Goal: Transaction & Acquisition: Purchase product/service

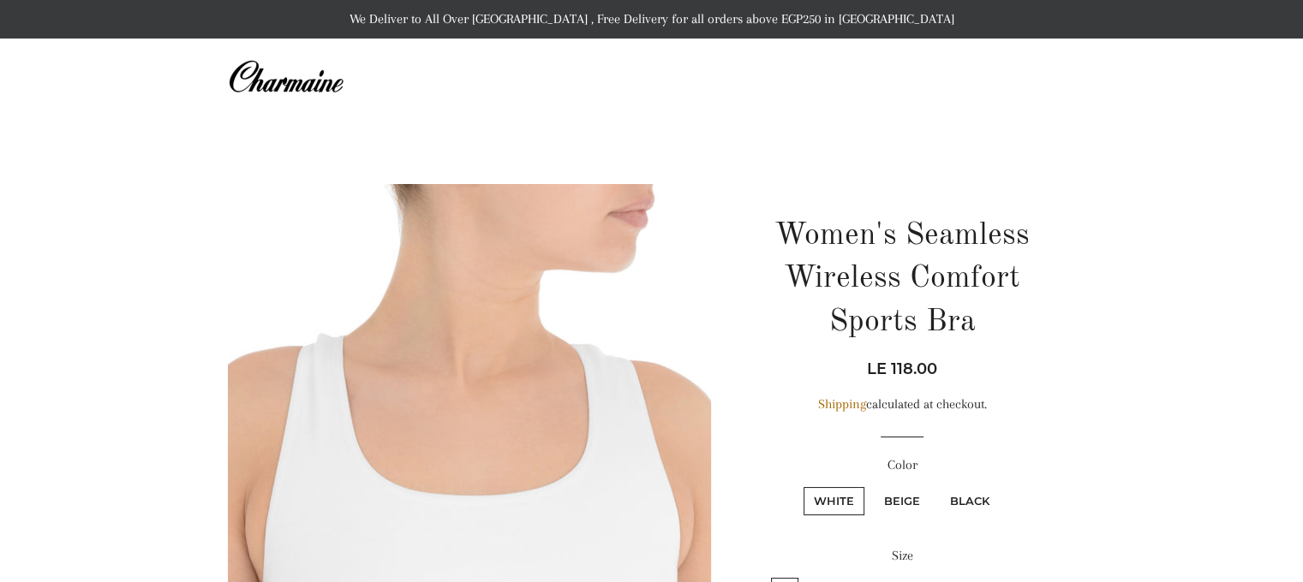
click at [263, 75] on img at bounding box center [286, 77] width 116 height 38
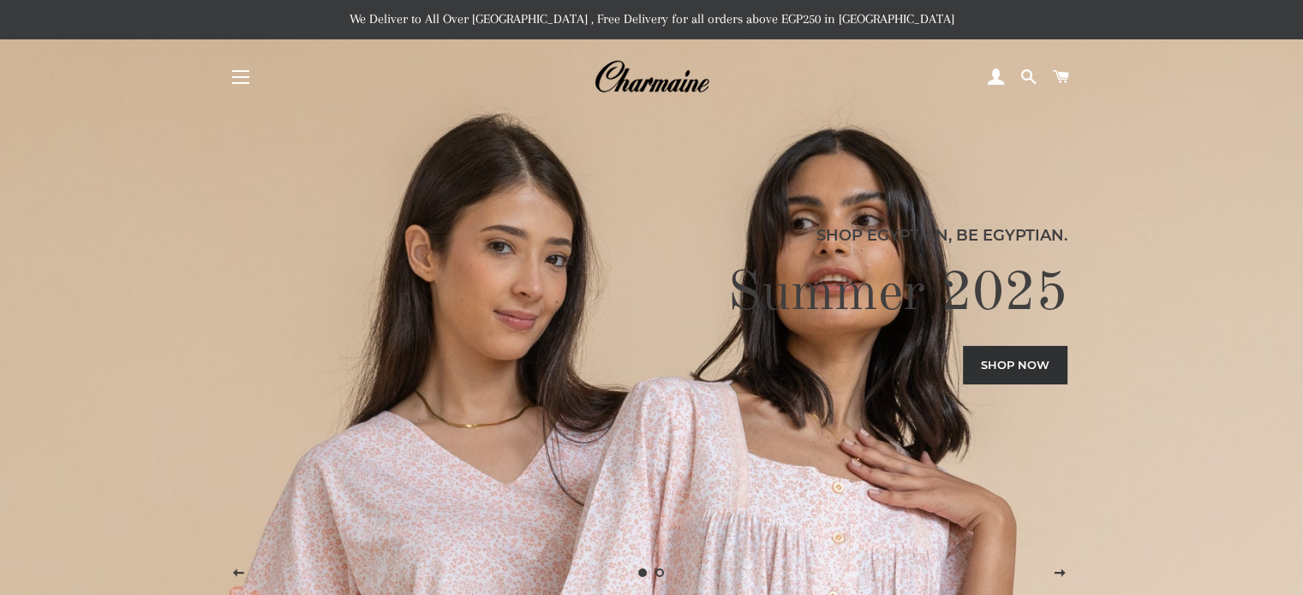
click at [236, 75] on button "Site navigation" at bounding box center [240, 77] width 43 height 43
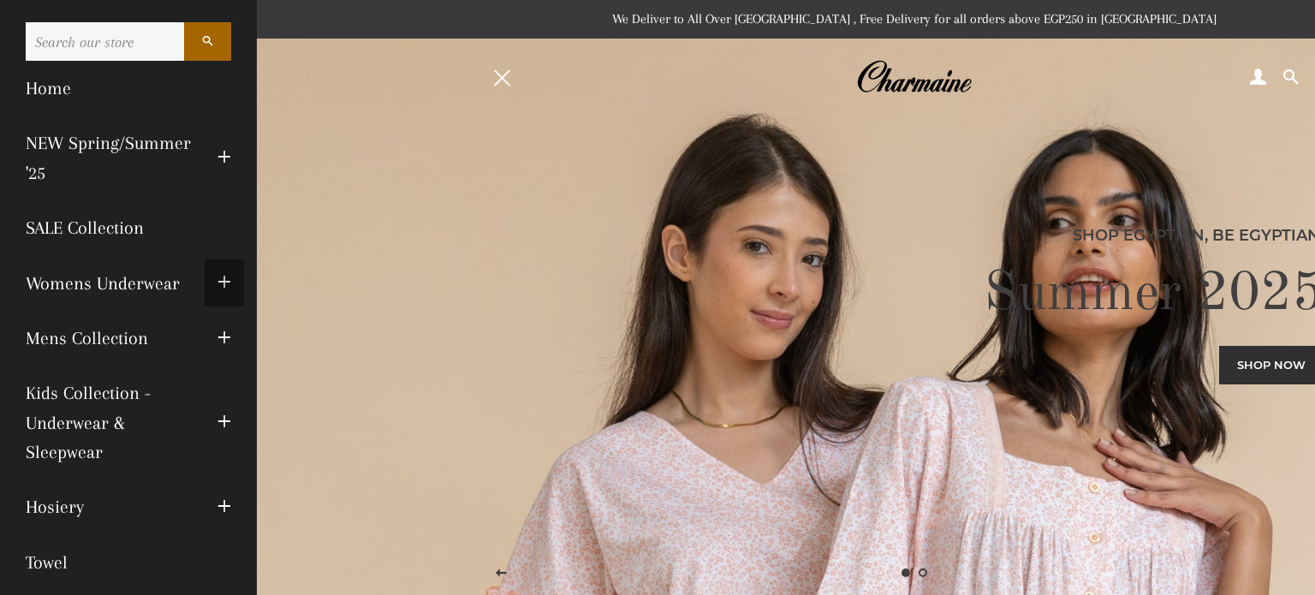
click at [218, 283] on span "button" at bounding box center [225, 282] width 14 height 21
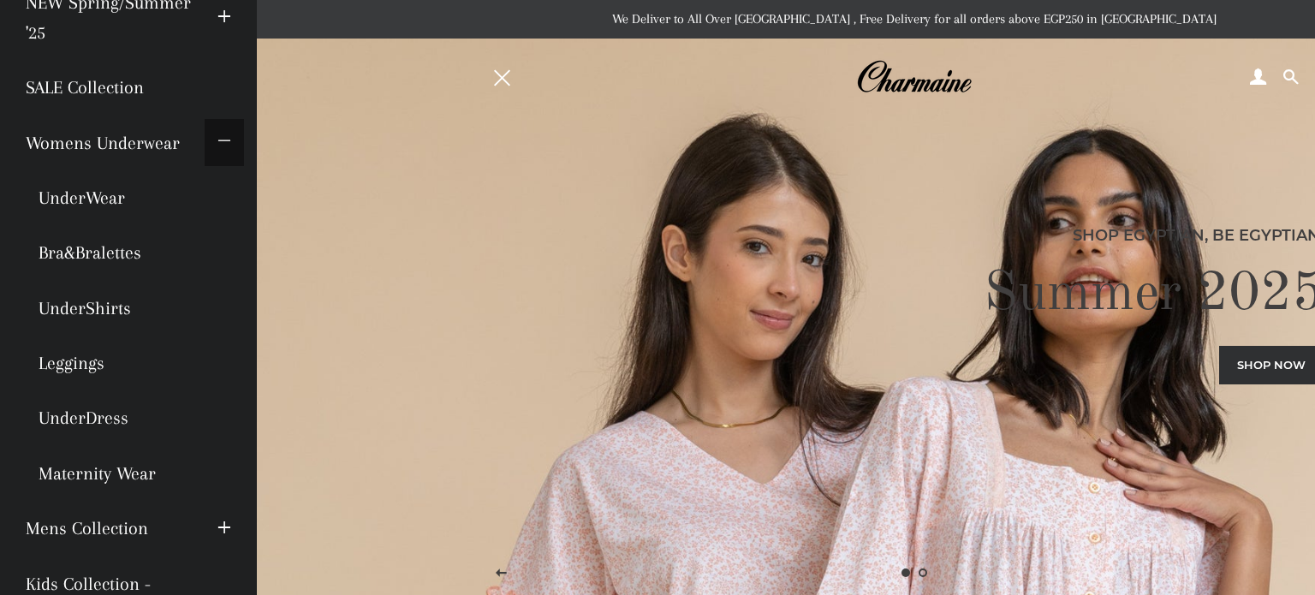
scroll to position [171, 0]
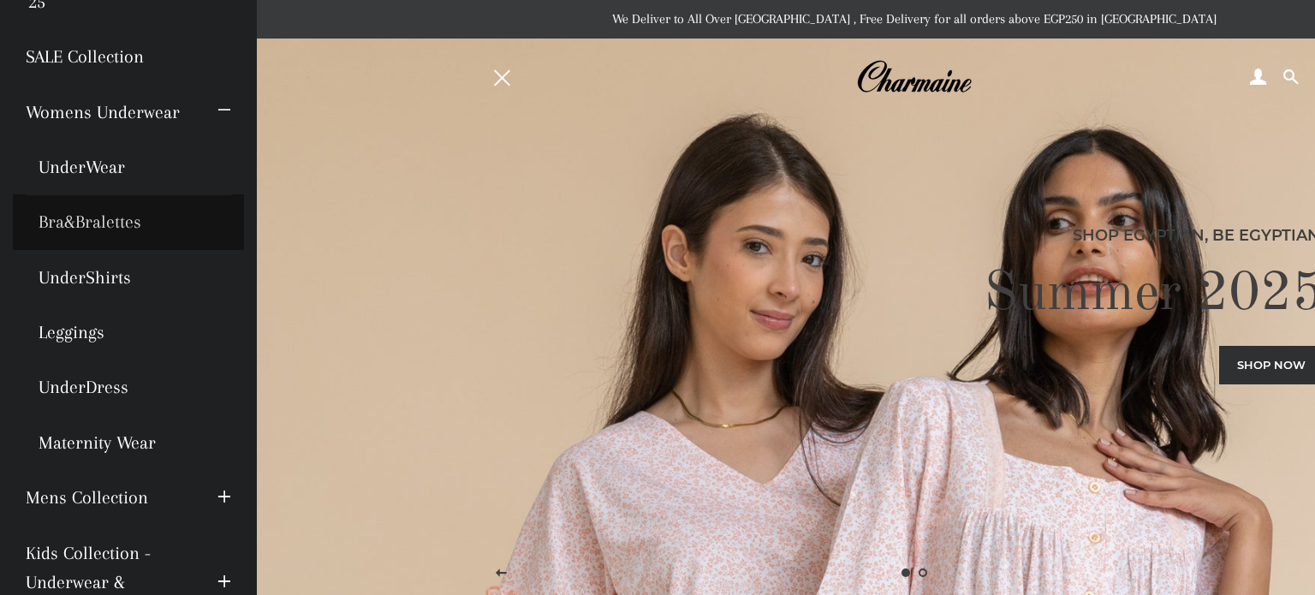
click at [97, 218] on link "Bra&Bralettes" at bounding box center [128, 221] width 231 height 55
